Goal: Information Seeking & Learning: Learn about a topic

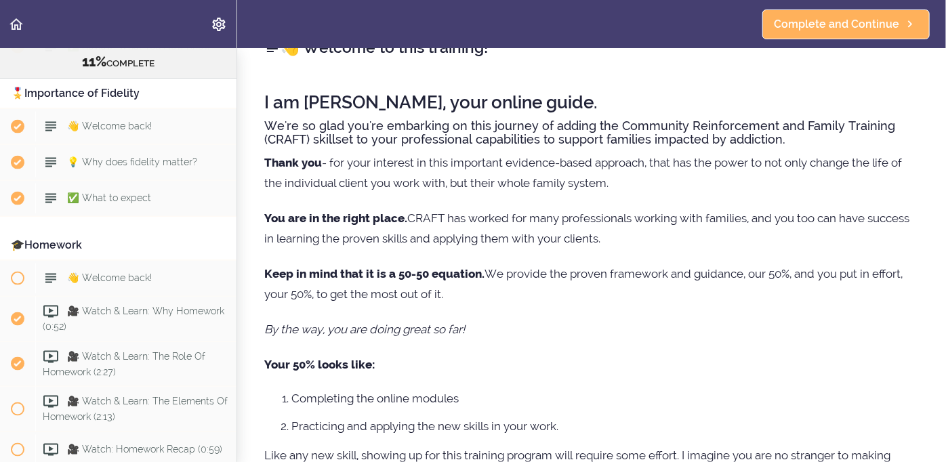
scroll to position [921, 0]
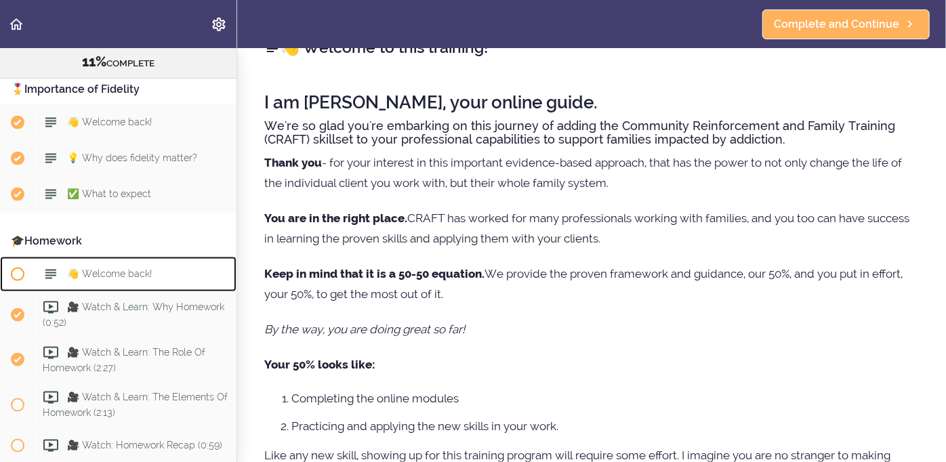
click at [77, 268] on span "👋 Welcome back!" at bounding box center [109, 273] width 85 height 11
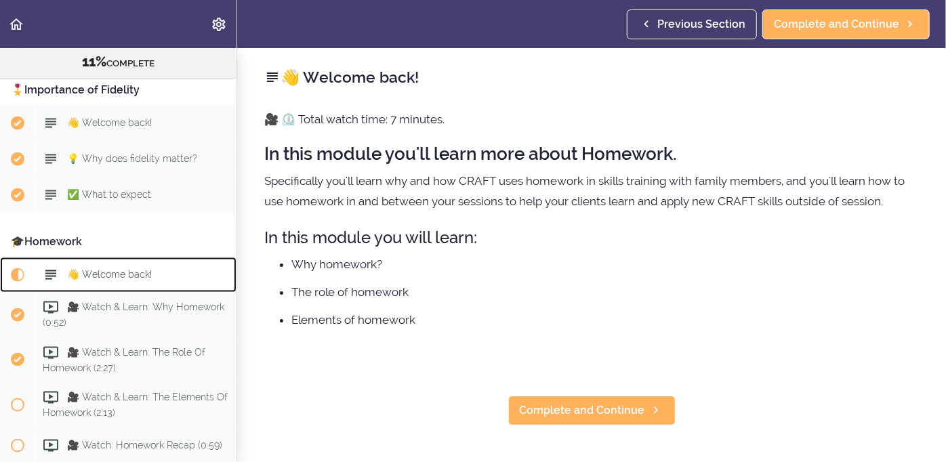
scroll to position [1062, 0]
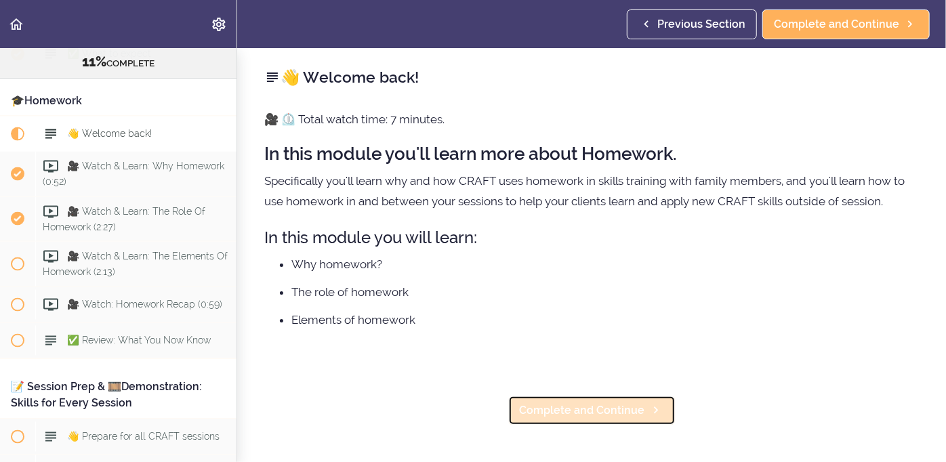
click at [571, 408] on span "Complete and Continue" at bounding box center [582, 410] width 125 height 16
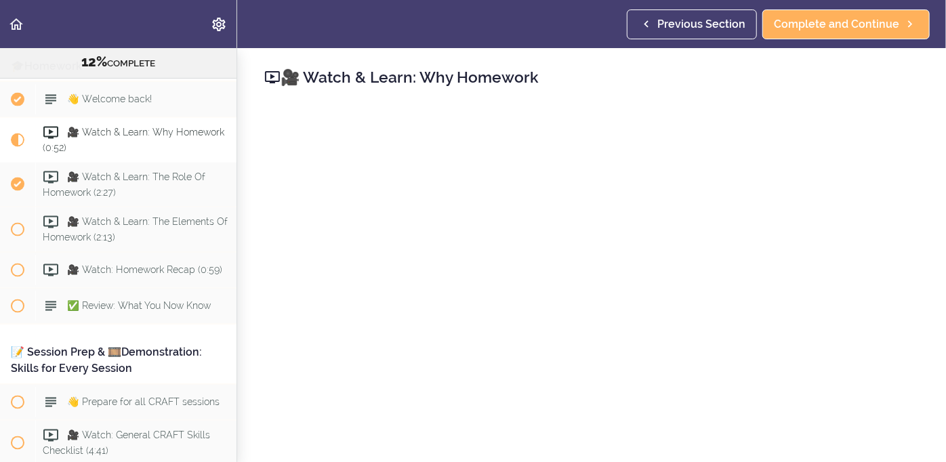
scroll to position [1097, 0]
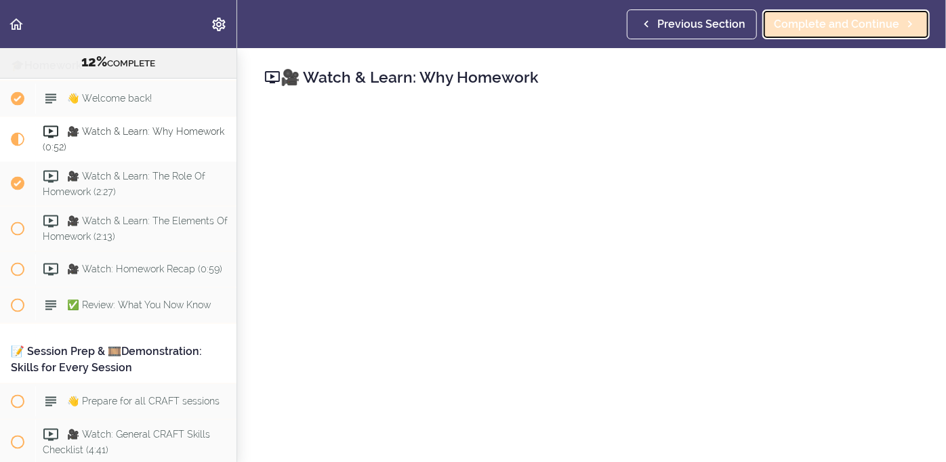
click at [847, 23] on span "Complete and Continue" at bounding box center [836, 24] width 125 height 16
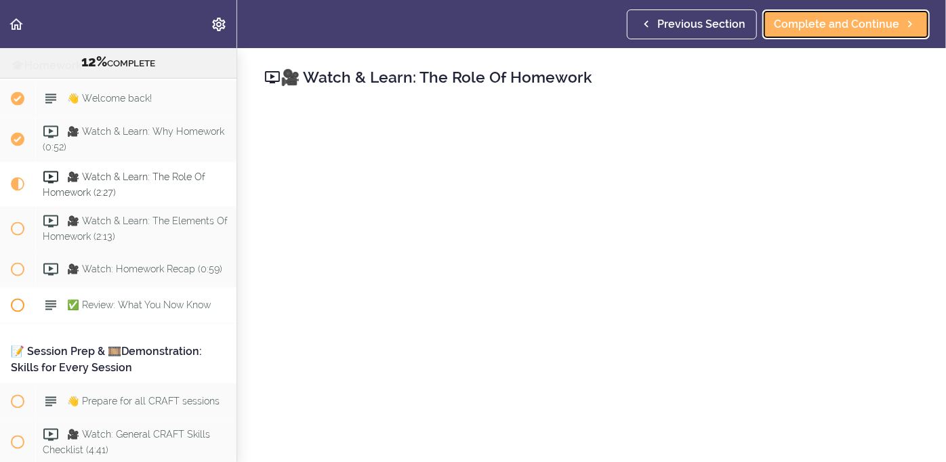
scroll to position [1143, 0]
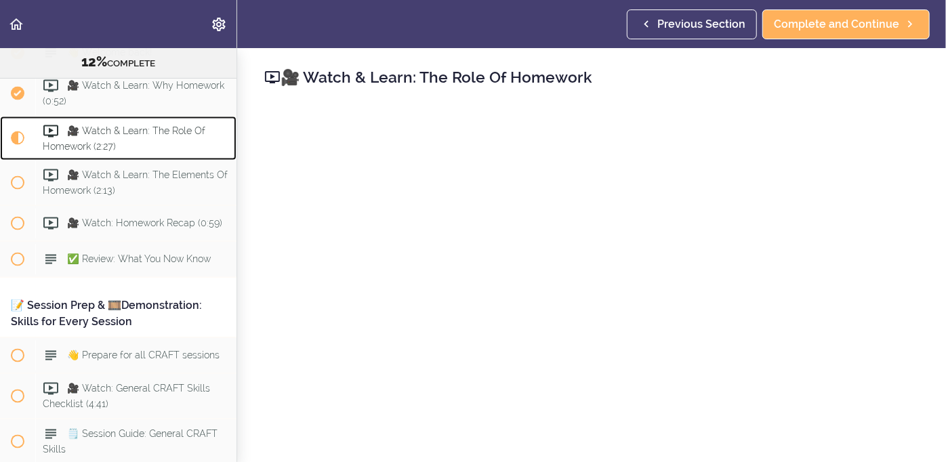
click at [161, 121] on div "🎥 Watch & Learn: The Role Of Homework (2:27)" at bounding box center [135, 138] width 201 height 45
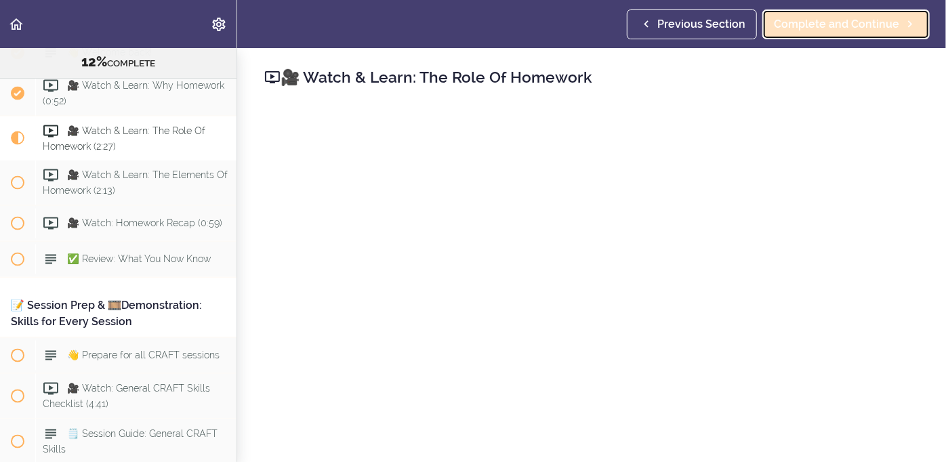
click at [887, 22] on span "Complete and Continue" at bounding box center [836, 24] width 125 height 16
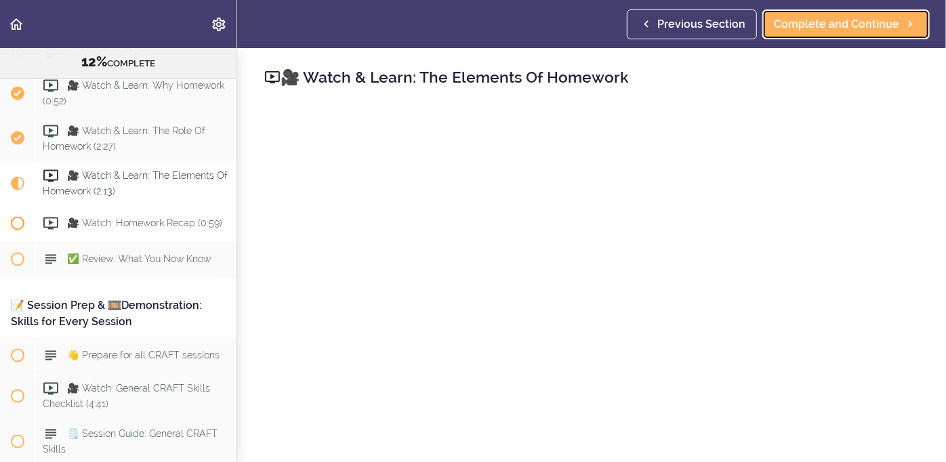
scroll to position [1188, 0]
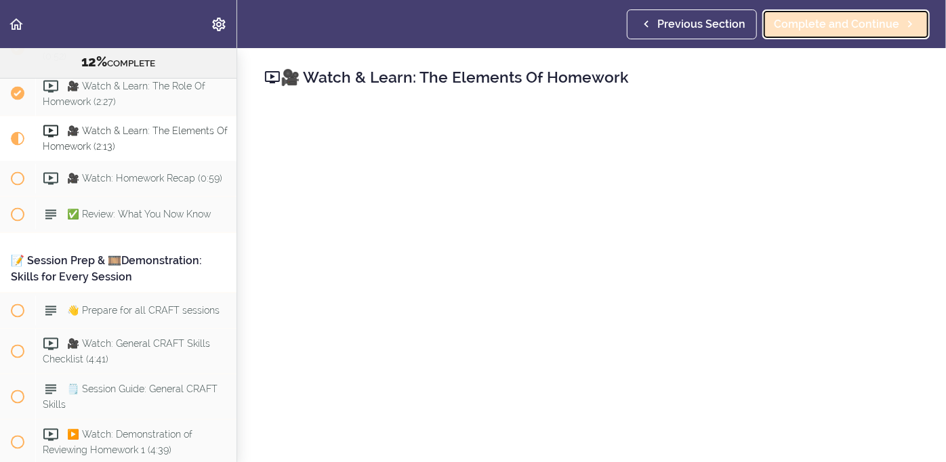
click at [799, 27] on span "Complete and Continue" at bounding box center [836, 24] width 125 height 16
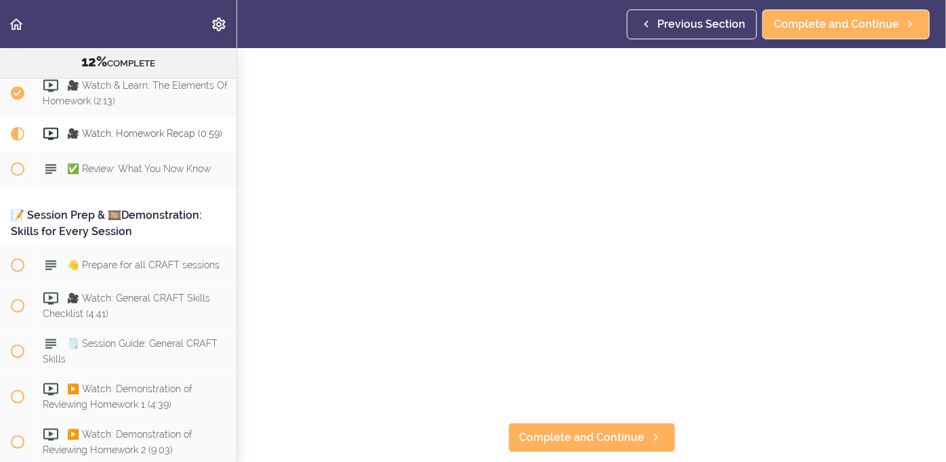
scroll to position [88, 0]
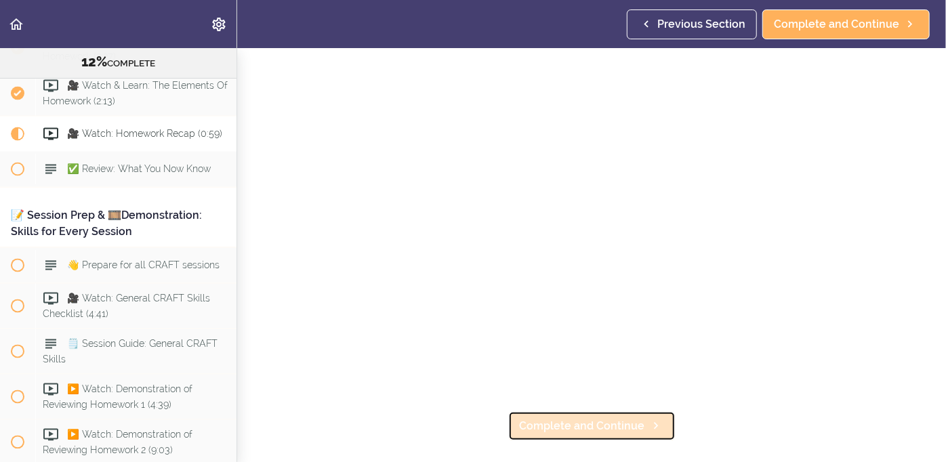
click at [626, 434] on link "Complete and Continue" at bounding box center [591, 426] width 167 height 30
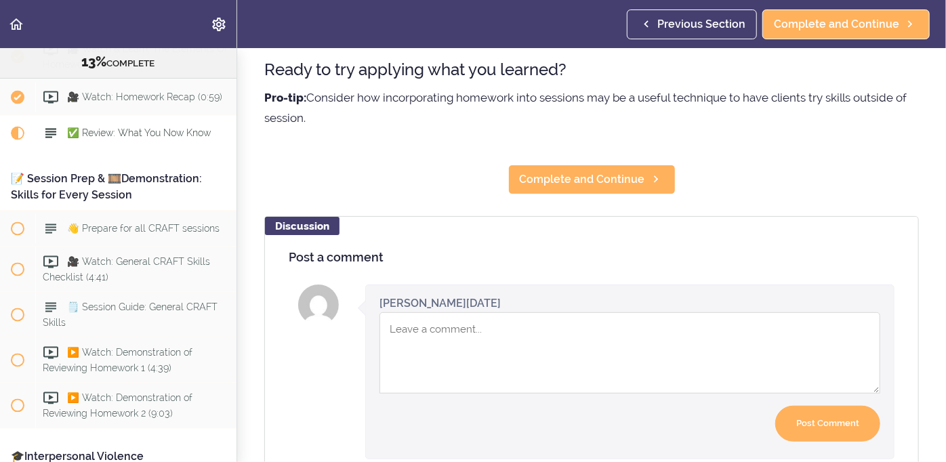
scroll to position [349, 0]
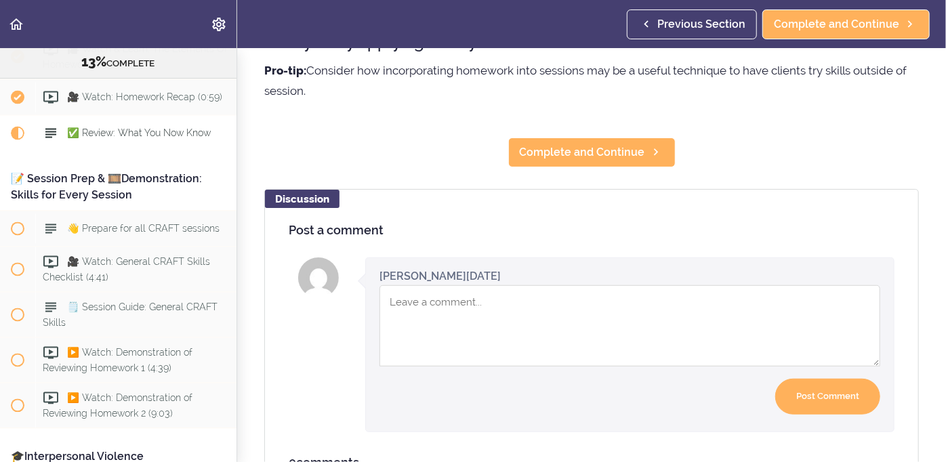
click at [433, 297] on textarea "Comment box" at bounding box center [629, 325] width 501 height 81
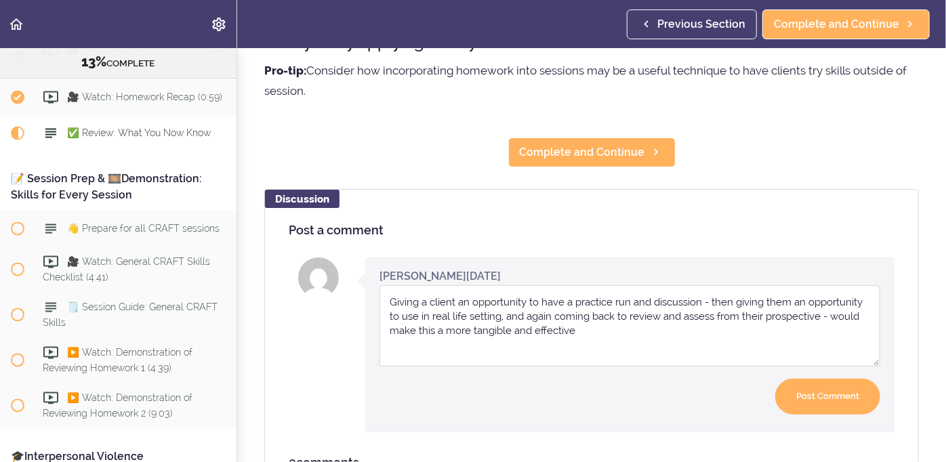
click at [704, 301] on textarea "Giving a client an opportunity to have a practice run and discussion - then giv…" at bounding box center [629, 325] width 501 height 81
click at [530, 313] on textarea "Giving a client an opportunity to have a practice run and discuss prior to leav…" at bounding box center [629, 325] width 501 height 81
click at [692, 335] on textarea "Giving a client an opportunity to have a practice run and discuss prior to leav…" at bounding box center [629, 325] width 501 height 81
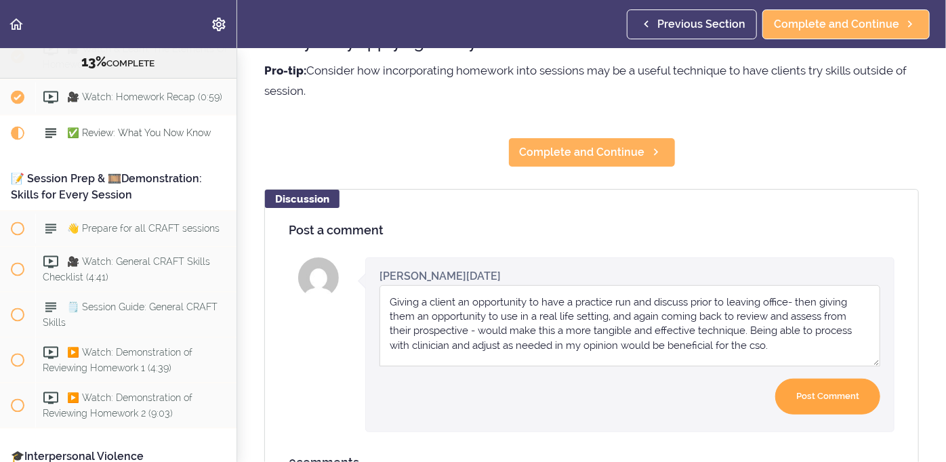
type textarea "Giving a client an opportunity to have a practice run and discuss prior to leav…"
click at [845, 402] on input "Post Comment" at bounding box center [827, 397] width 105 height 36
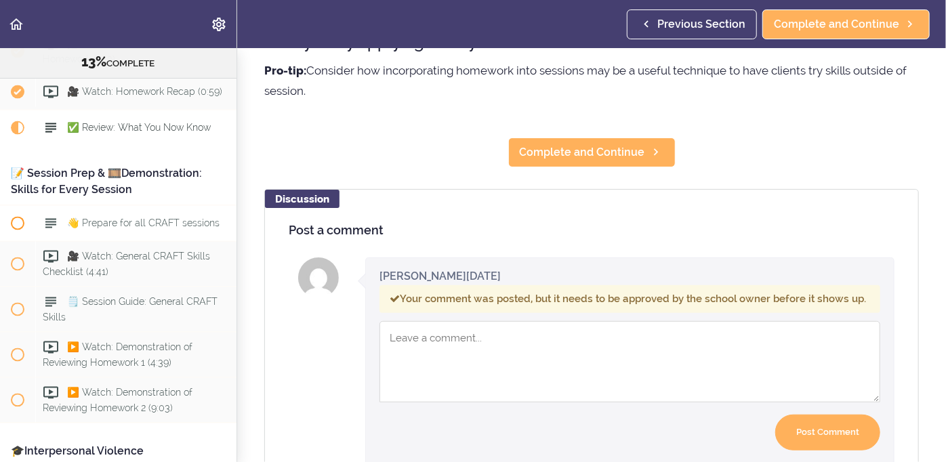
scroll to position [1277, 0]
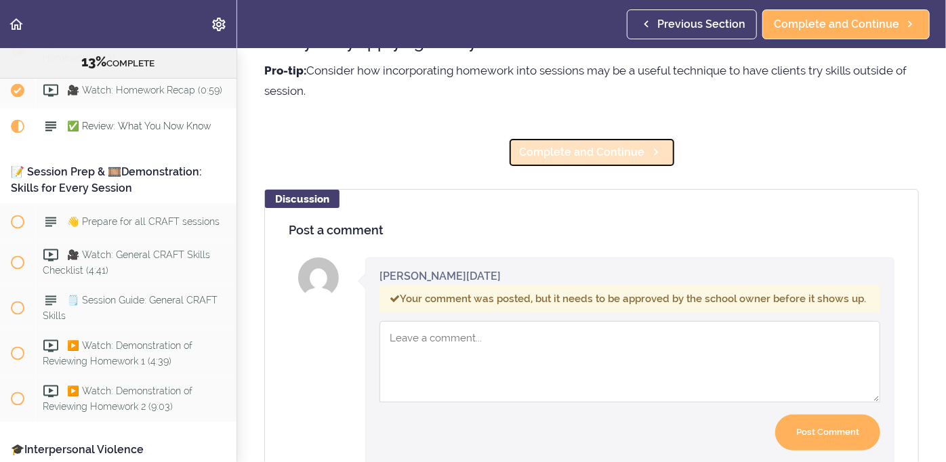
click at [553, 150] on span "Complete and Continue" at bounding box center [582, 152] width 125 height 16
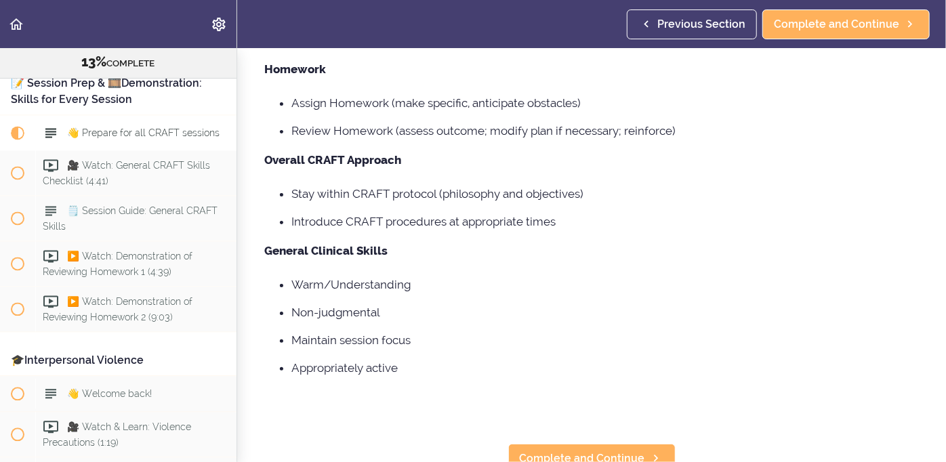
scroll to position [162, 0]
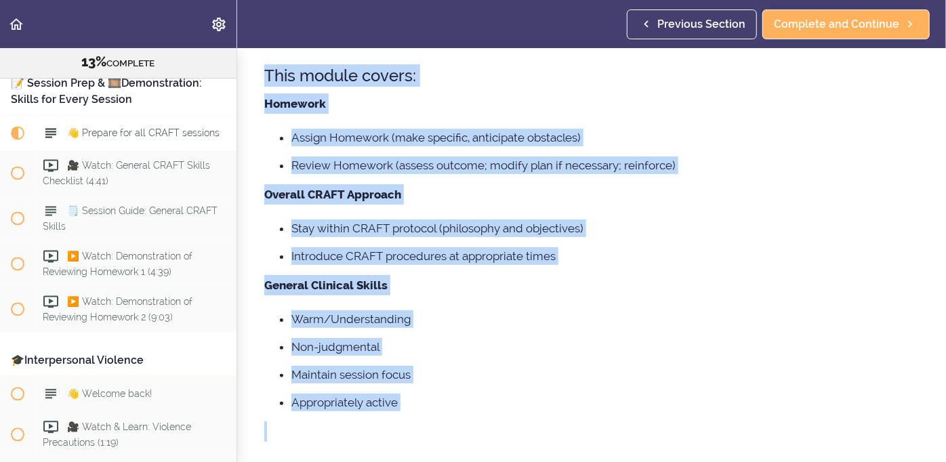
drag, startPoint x: 266, startPoint y: 66, endPoint x: 420, endPoint y: 422, distance: 388.0
click at [420, 422] on div "🎥 ⏲️ Watch time: 5 minutes, Certified Clinician Demo: 4:39 [PERSON_NAME] Demo: …" at bounding box center [591, 201] width 654 height 509
copy div "This module covers: Homework Assign Homework (make specific, anticipate obstacl…"
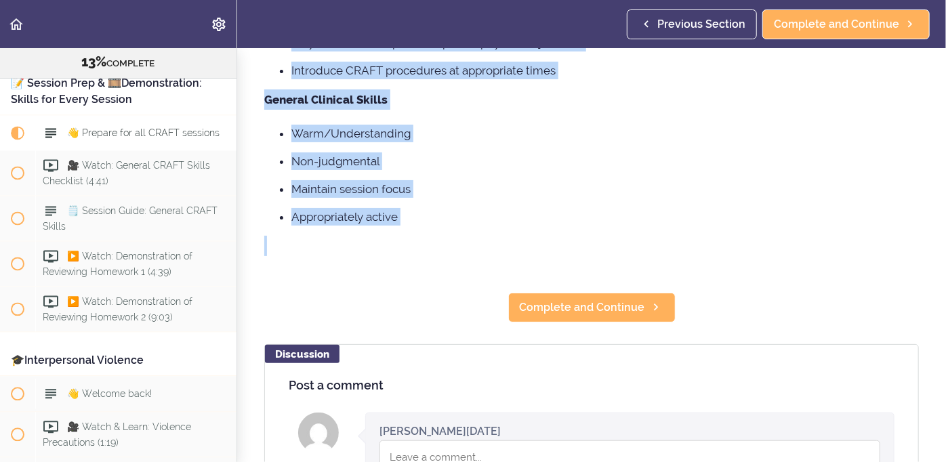
scroll to position [348, 0]
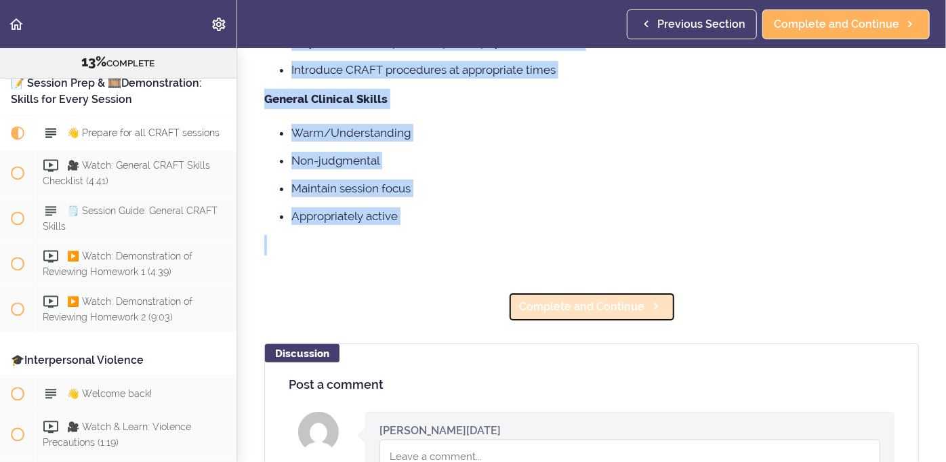
click at [594, 315] on link "Complete and Continue" at bounding box center [591, 307] width 167 height 30
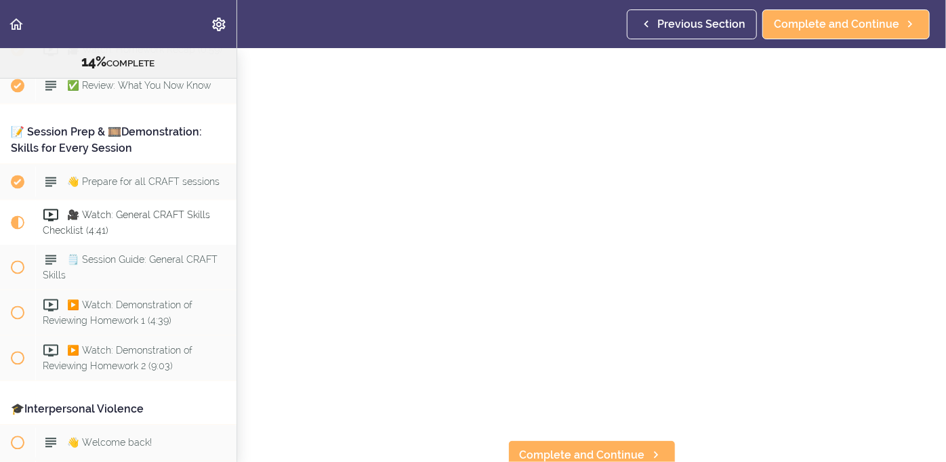
scroll to position [85, 0]
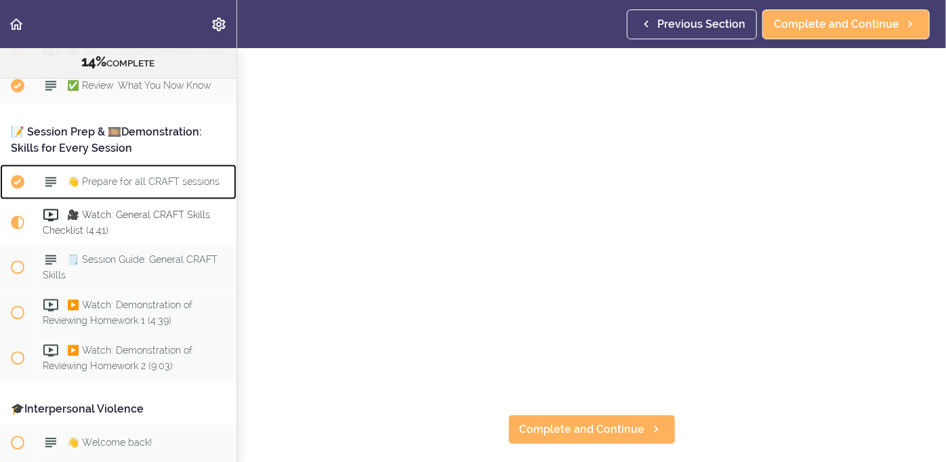
click at [161, 177] on span "👋 Prepare for all CRAFT sessions" at bounding box center [143, 182] width 152 height 11
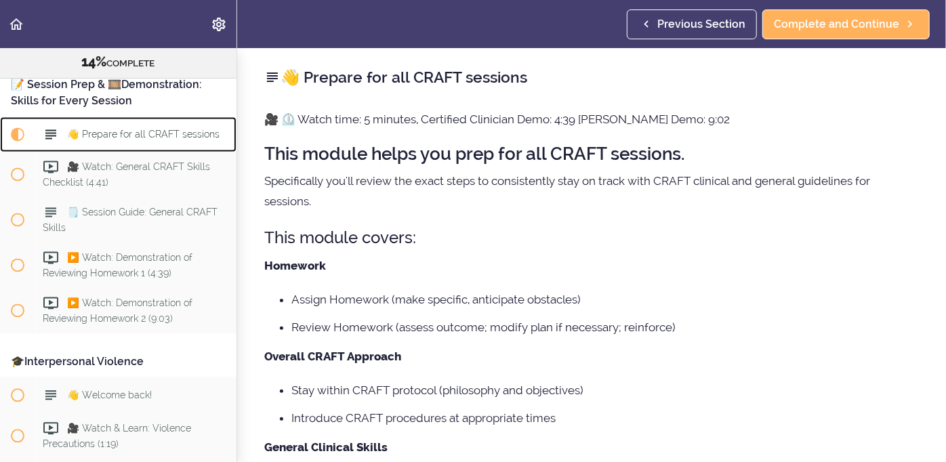
scroll to position [1366, 0]
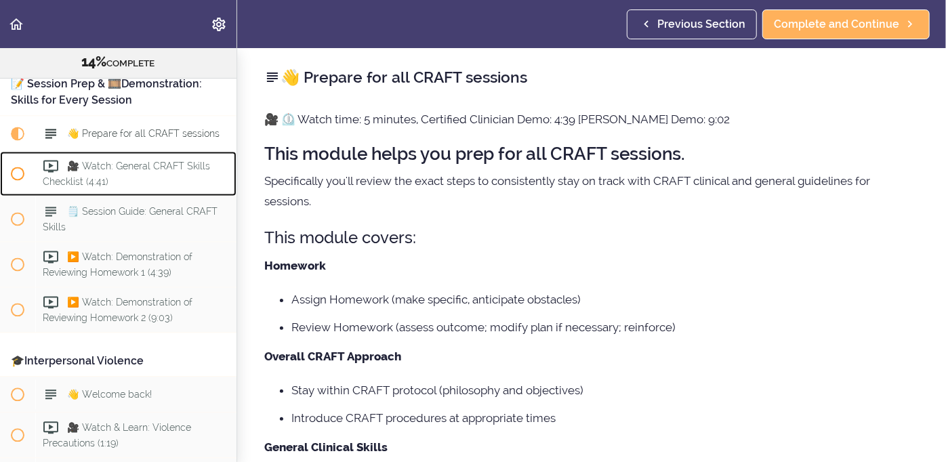
click at [136, 156] on div "🎥 Watch: General CRAFT Skills Checklist (4:41)" at bounding box center [135, 173] width 201 height 45
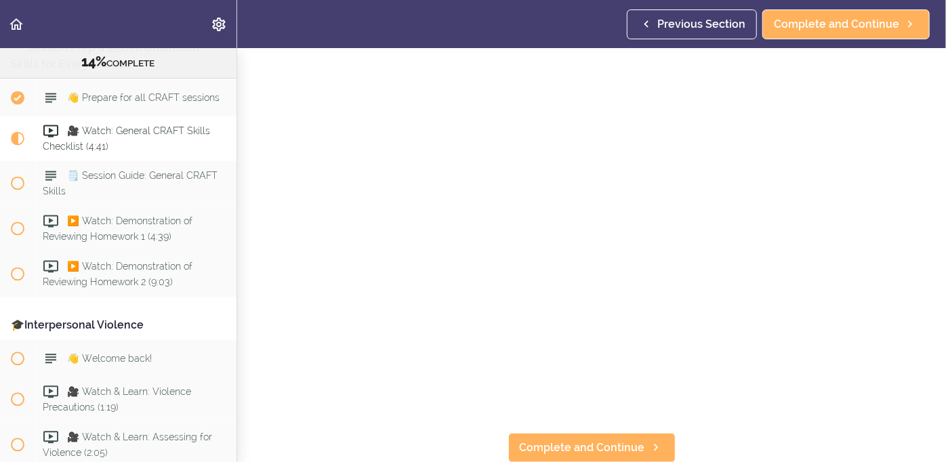
scroll to position [74, 0]
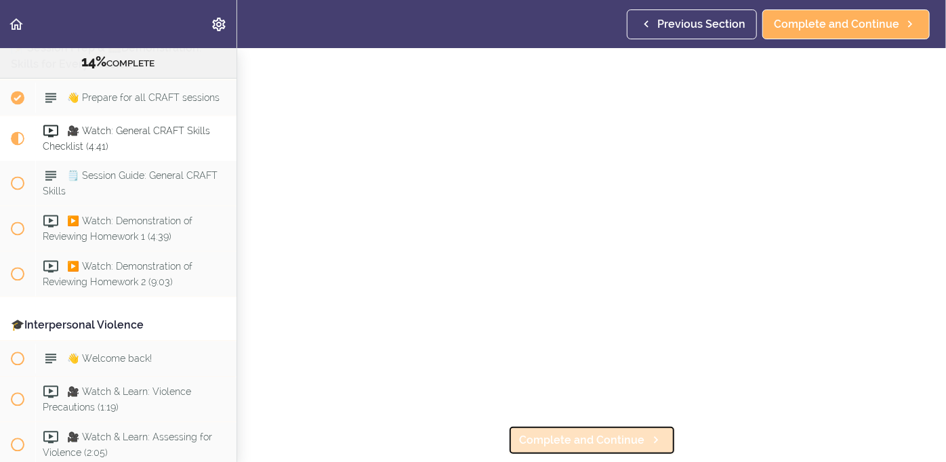
click at [629, 441] on span "Complete and Continue" at bounding box center [582, 440] width 125 height 16
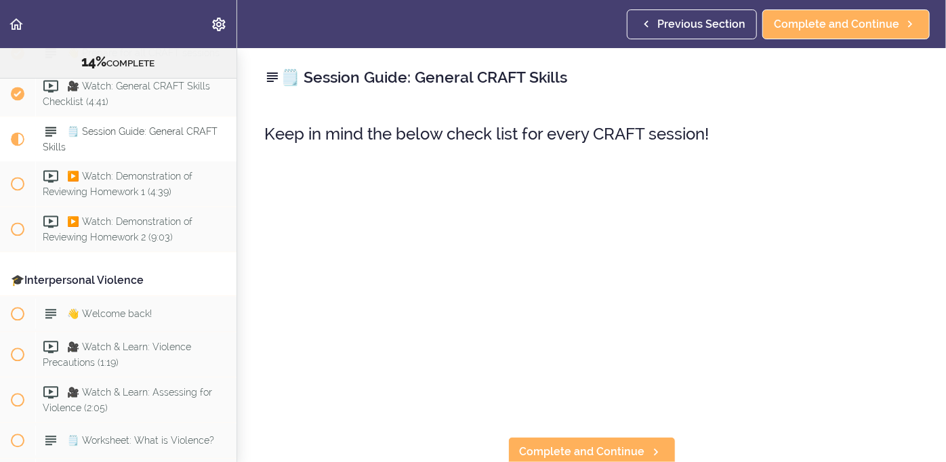
scroll to position [1447, 0]
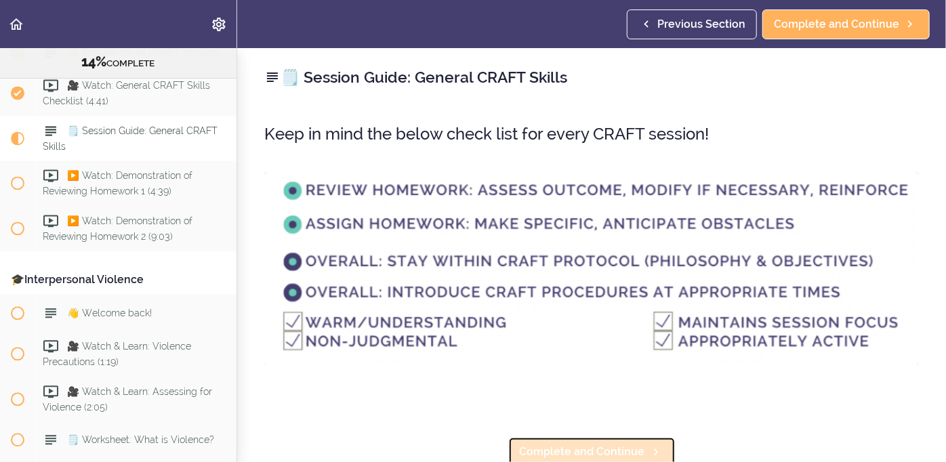
click at [553, 446] on span "Complete and Continue" at bounding box center [582, 452] width 125 height 16
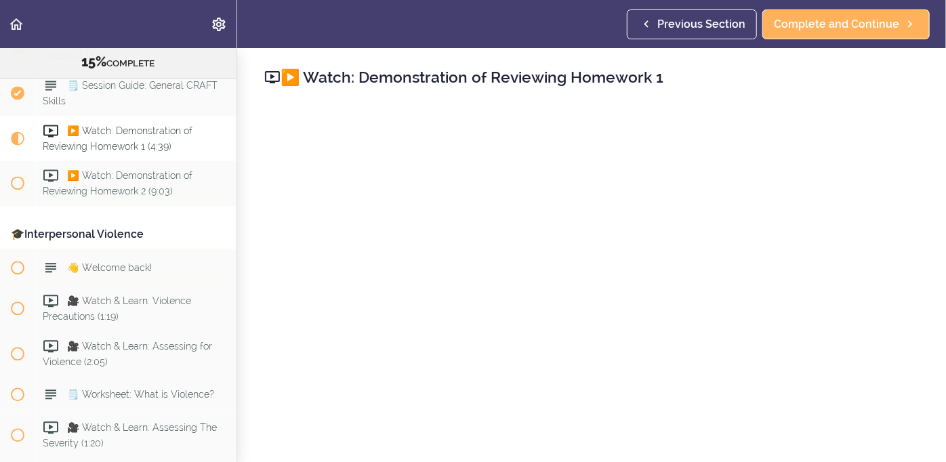
scroll to position [7, 0]
